Goal: Browse casually: Explore the website without a specific task or goal

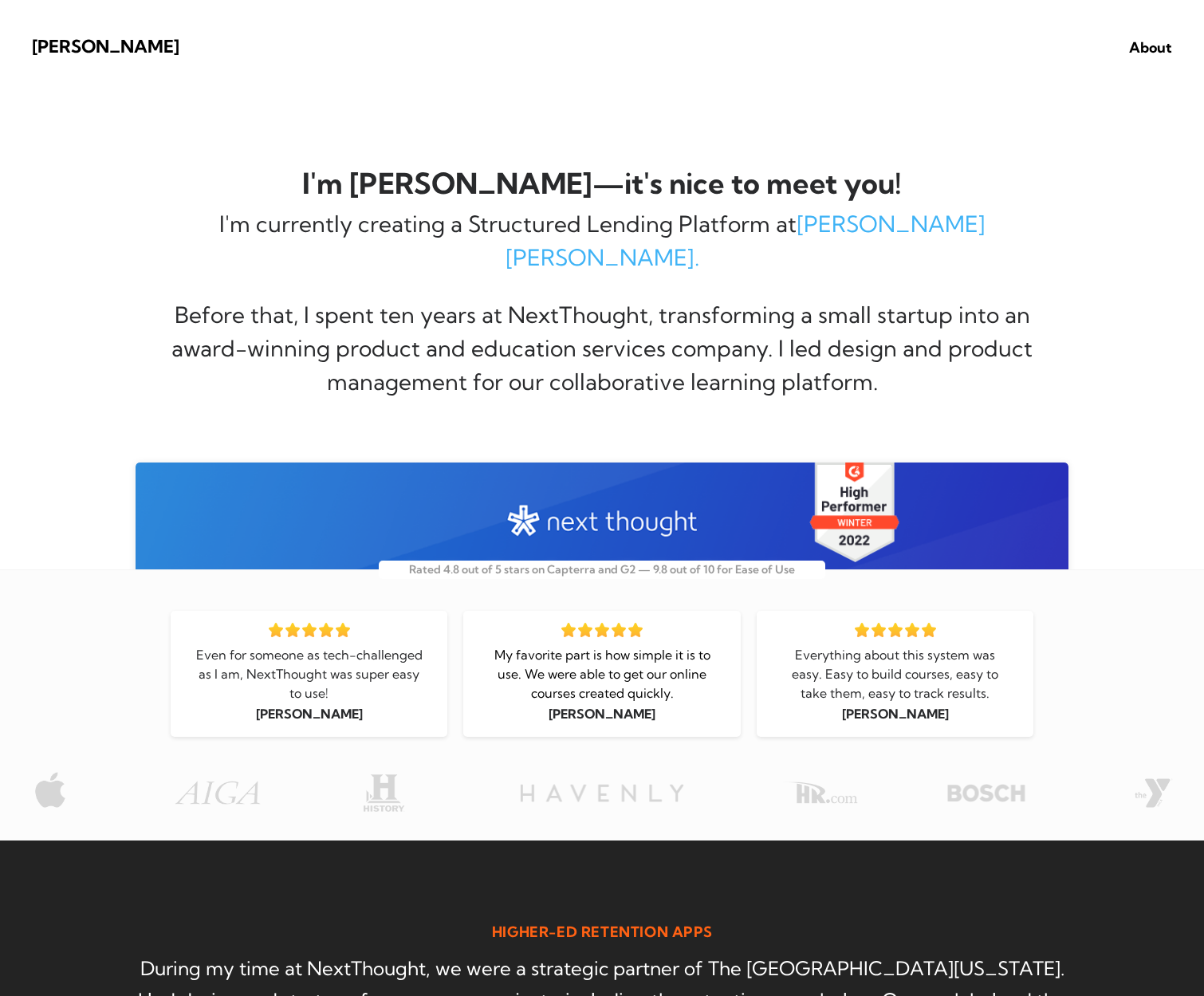
drag, startPoint x: 147, startPoint y: 320, endPoint x: 189, endPoint y: 320, distance: 42.0
click at [172, 318] on span "Before that, I spent ten years at NextThought, transforming a small startup int…" at bounding box center [602, 348] width 861 height 95
click at [1146, 46] on span "About" at bounding box center [1150, 47] width 43 height 18
